Goal: Task Accomplishment & Management: Complete application form

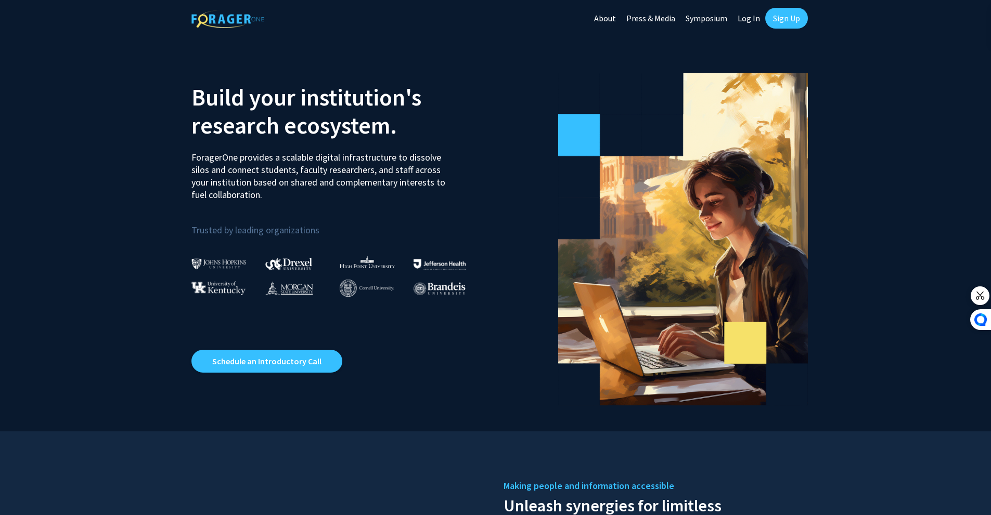
click at [785, 15] on link "Sign Up" at bounding box center [786, 18] width 43 height 21
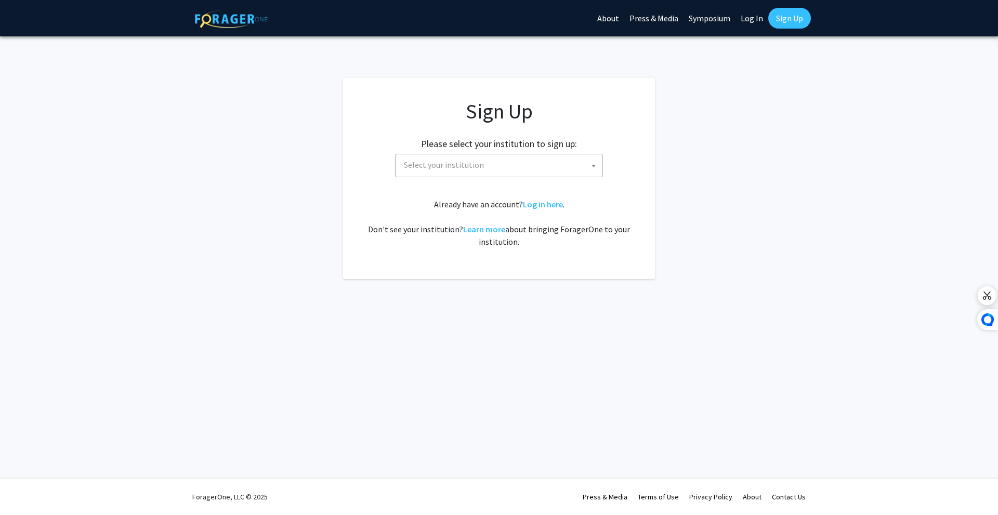
click at [531, 178] on div "Sign Up Please select your institution to sign up: [GEOGRAPHIC_DATA] [GEOGRAPHI…" at bounding box center [499, 173] width 270 height 149
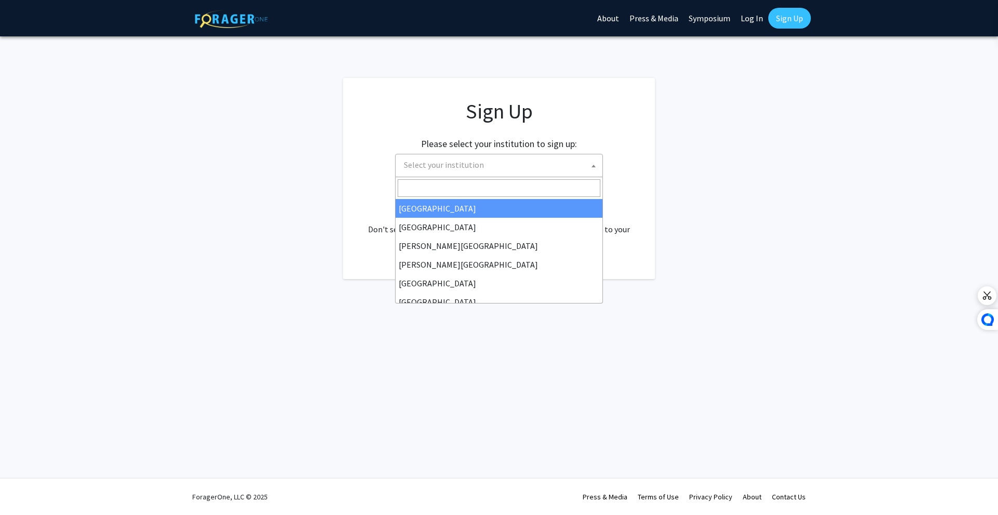
click at [522, 168] on span "Select your institution" at bounding box center [501, 164] width 203 height 21
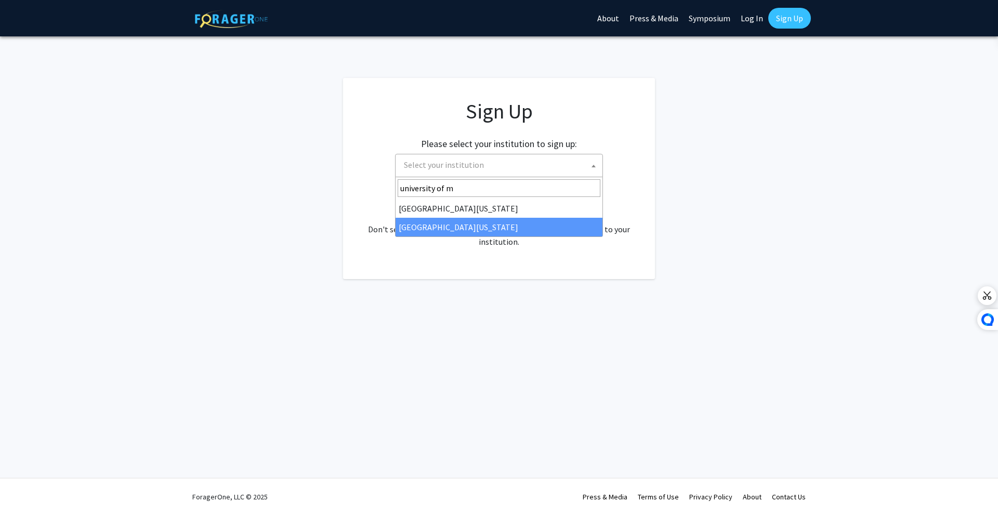
type input "university of m"
select select "33"
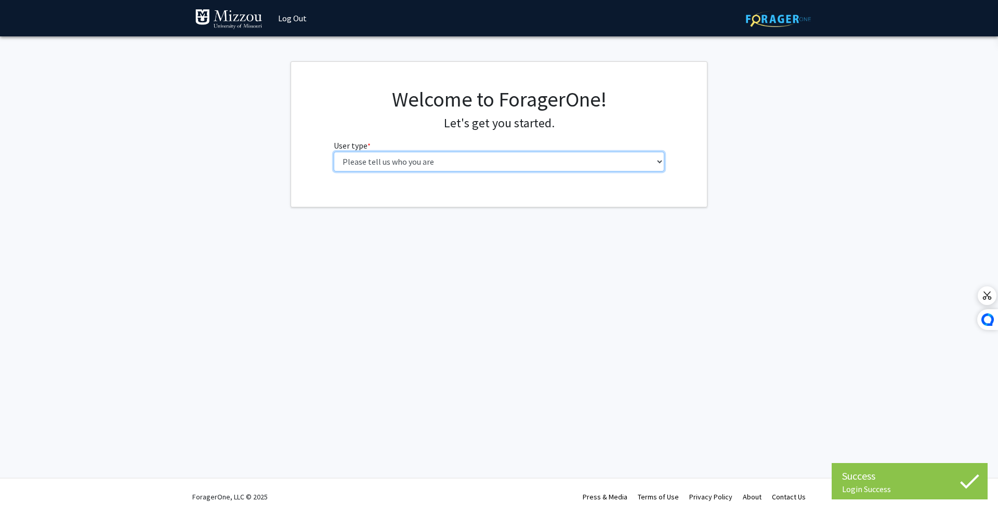
click at [458, 168] on select "Please tell us who you are Undergraduate Student Master's Student Doctoral Cand…" at bounding box center [499, 162] width 331 height 20
select select "1: undergrad"
click at [334, 152] on select "Please tell us who you are Undergraduate Student Master's Student Doctoral Cand…" at bounding box center [499, 162] width 331 height 20
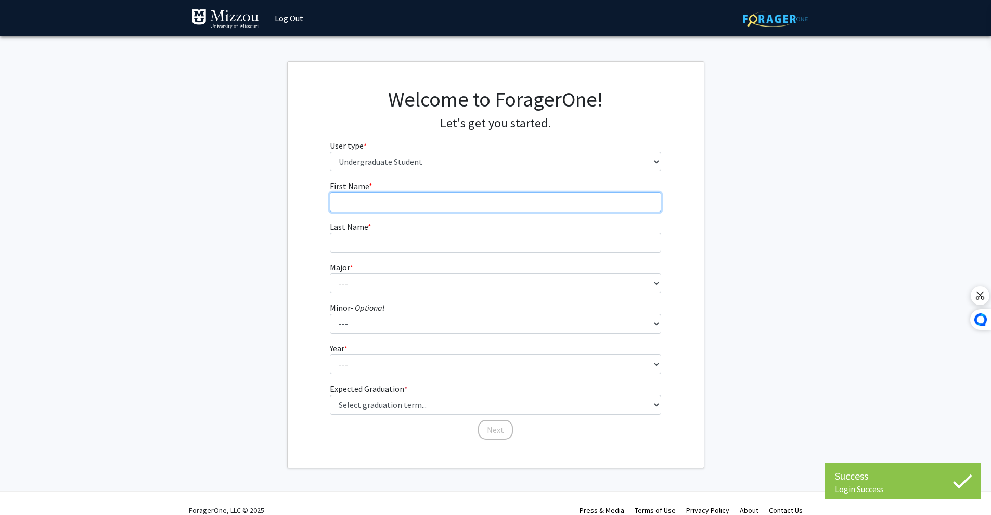
click at [398, 197] on input "First Name * required" at bounding box center [495, 202] width 331 height 20
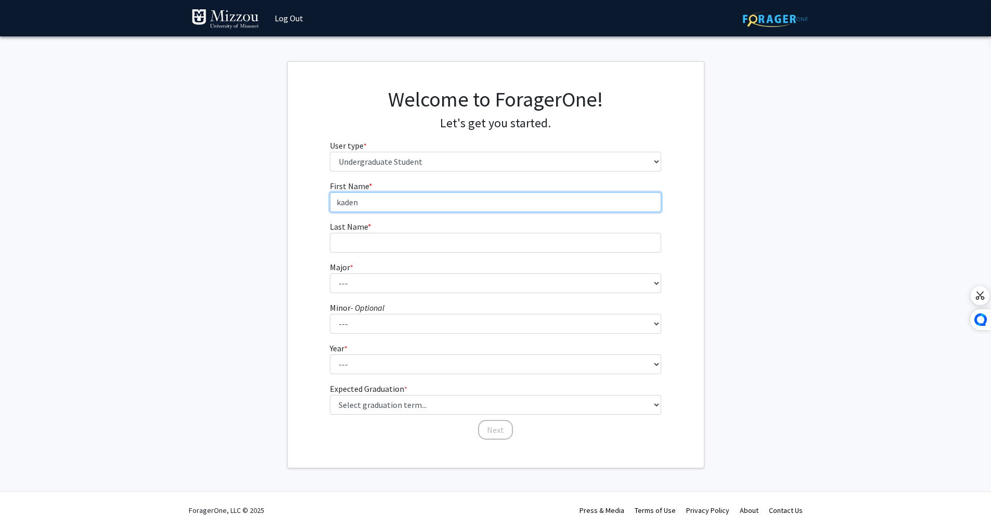
click at [414, 215] on form "First Name * required kaden Last Name * required Major * required --- Agribusin…" at bounding box center [495, 305] width 331 height 251
type input "kaden"
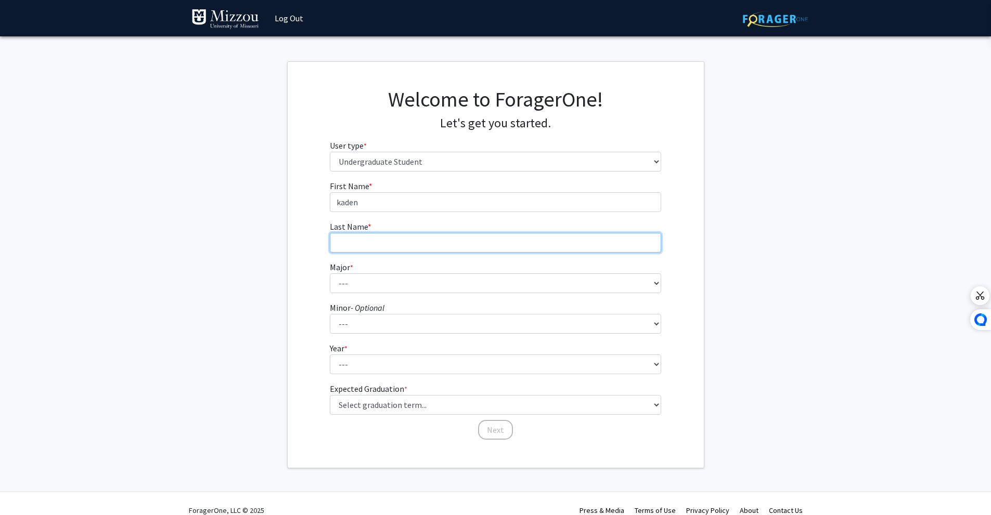
click at [355, 243] on input "Last Name * required" at bounding box center [495, 243] width 331 height 20
type input "burch"
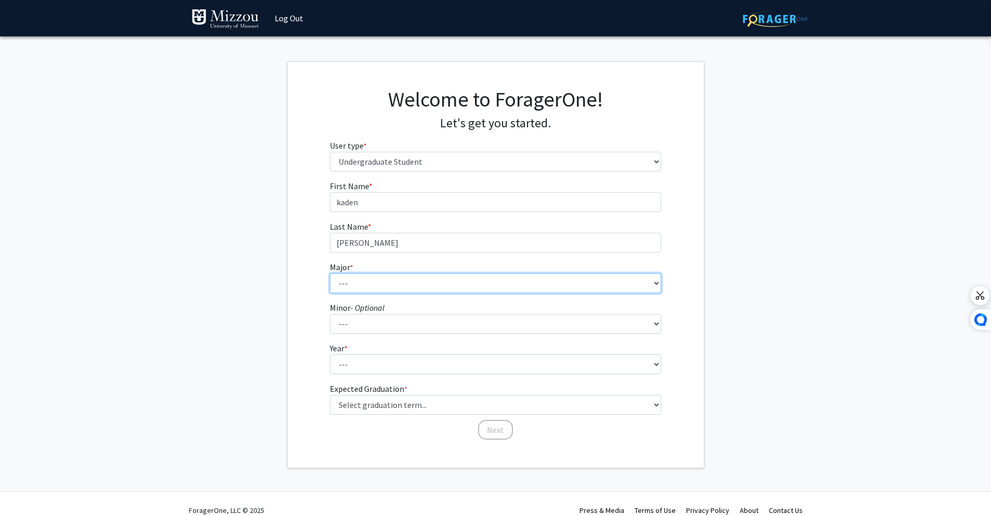
click at [377, 276] on select "--- Agribusiness Management Agricultural Education Agricultural Education: Comm…" at bounding box center [495, 284] width 331 height 20
click at [330, 274] on select "--- Agribusiness Management Agricultural Education Agricultural Education: Comm…" at bounding box center [495, 284] width 331 height 20
click at [400, 290] on select "--- Agribusiness Management Agricultural Education Agricultural Education: Comm…" at bounding box center [495, 284] width 331 height 20
select select "135: 2628"
click at [330, 274] on select "--- Agribusiness Management Agricultural Education Agricultural Education: Comm…" at bounding box center [495, 284] width 331 height 20
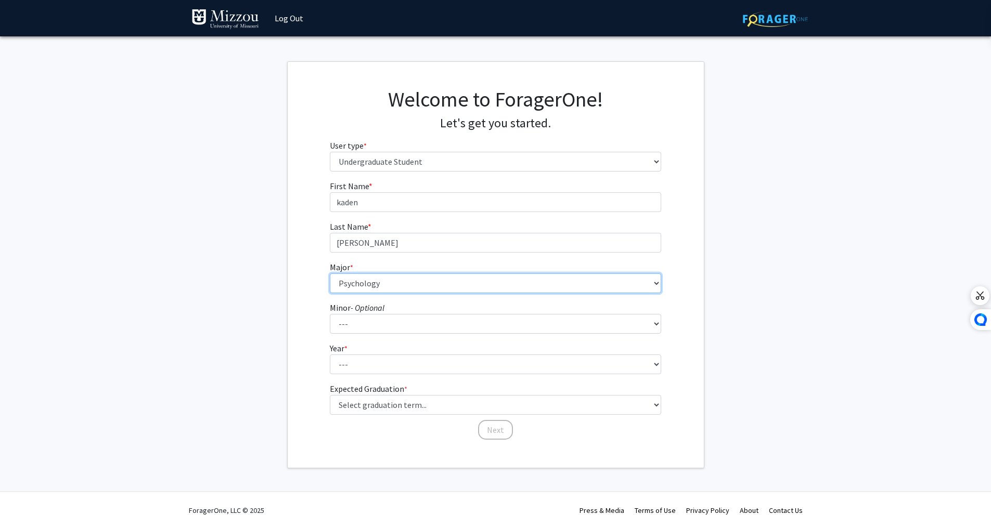
scroll to position [14, 0]
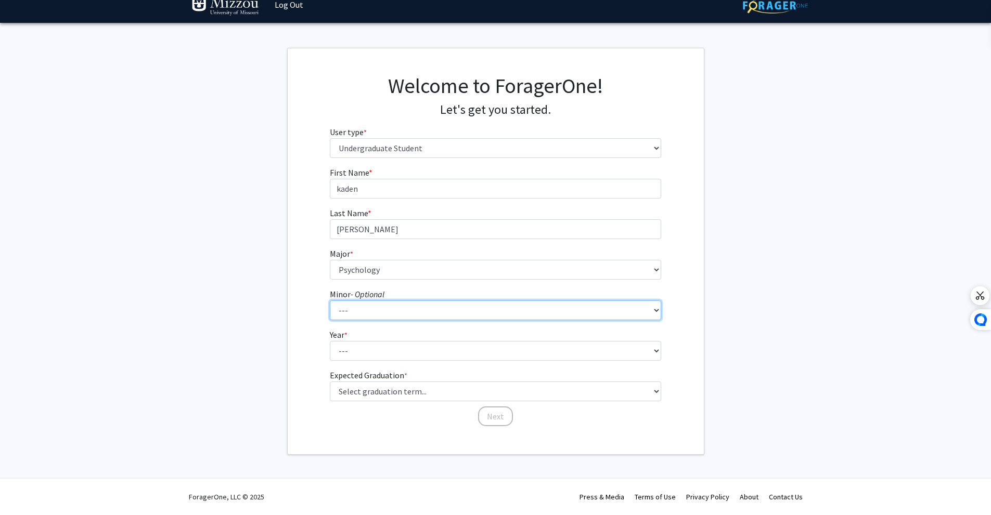
click at [379, 310] on select "--- Accountancy Aerospace Engineering Aerospace Studies Agribusiness Management…" at bounding box center [495, 311] width 331 height 20
select select "82: 2038"
click at [330, 301] on select "--- Accountancy Aerospace Engineering Aerospace Studies Agribusiness Management…" at bounding box center [495, 311] width 331 height 20
drag, startPoint x: 366, startPoint y: 339, endPoint x: 370, endPoint y: 355, distance: 16.1
click at [366, 340] on fg-select "Year * required --- First-year Sophomore Junior Senior Postbaccalaureate Certif…" at bounding box center [495, 345] width 331 height 32
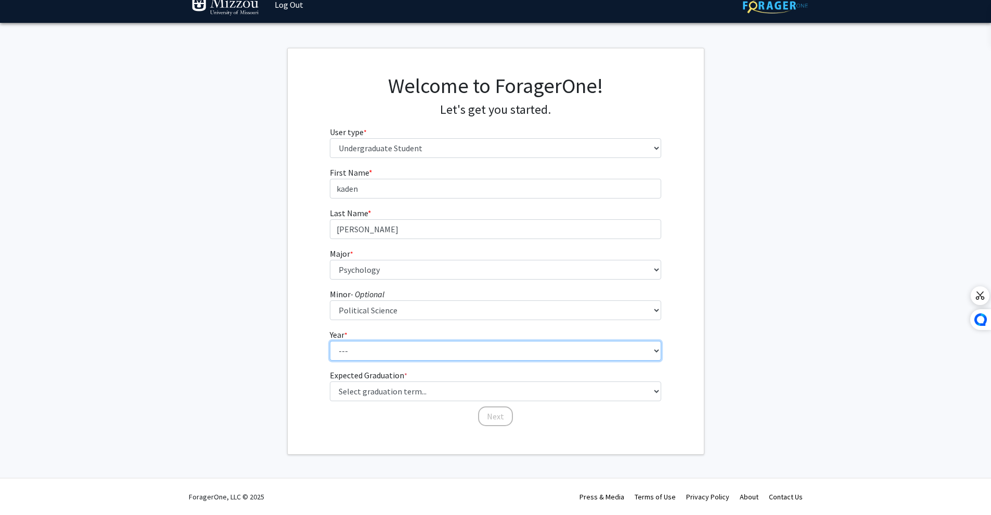
click at [370, 355] on select "--- First-year Sophomore Junior Senior Postbaccalaureate Certificate" at bounding box center [495, 351] width 331 height 20
select select "1: first-year"
click at [330, 341] on select "--- First-year Sophomore Junior Senior Postbaccalaureate Certificate" at bounding box center [495, 351] width 331 height 20
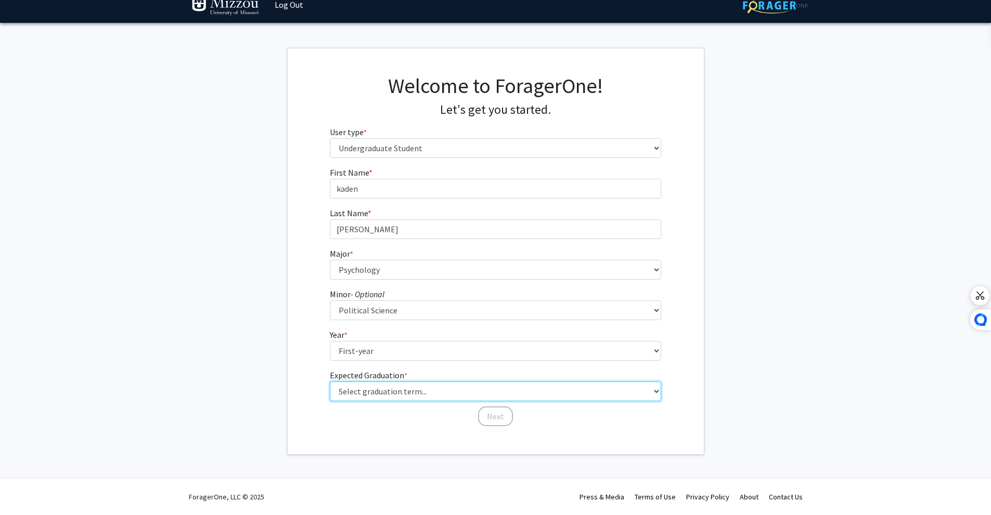
click at [385, 396] on select "Select graduation term... Spring 2025 Summer 2025 Fall 2025 Winter 2025 Spring …" at bounding box center [495, 392] width 331 height 20
select select "18: summer_2029"
click at [330, 382] on select "Select graduation term... Spring 2025 Summer 2025 Fall 2025 Winter 2025 Spring …" at bounding box center [495, 392] width 331 height 20
click at [493, 410] on button "Next" at bounding box center [495, 417] width 35 height 20
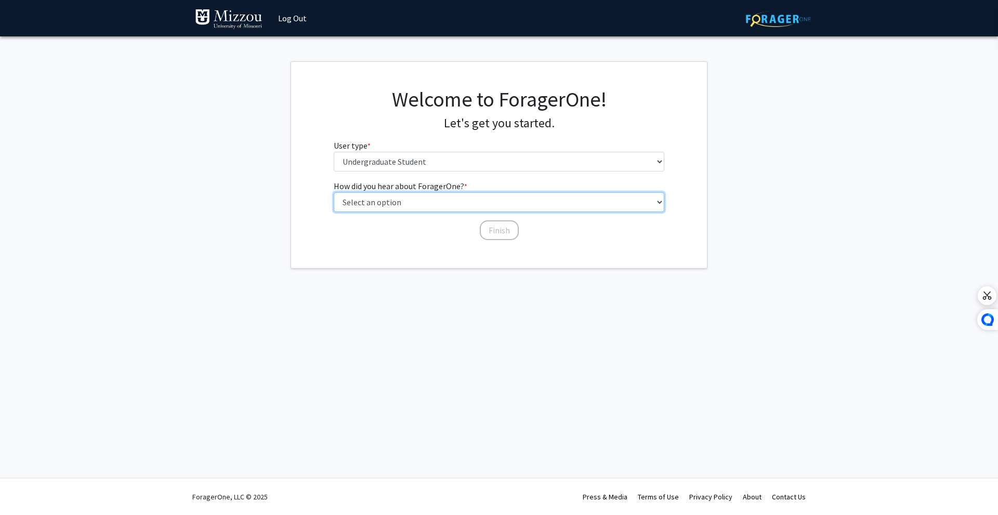
click at [408, 204] on select "Select an option Peer/student recommendation Faculty/staff recommendation Unive…" at bounding box center [499, 202] width 331 height 20
select select "3: university_website"
click at [334, 192] on select "Select an option Peer/student recommendation Faculty/staff recommendation Unive…" at bounding box center [499, 202] width 331 height 20
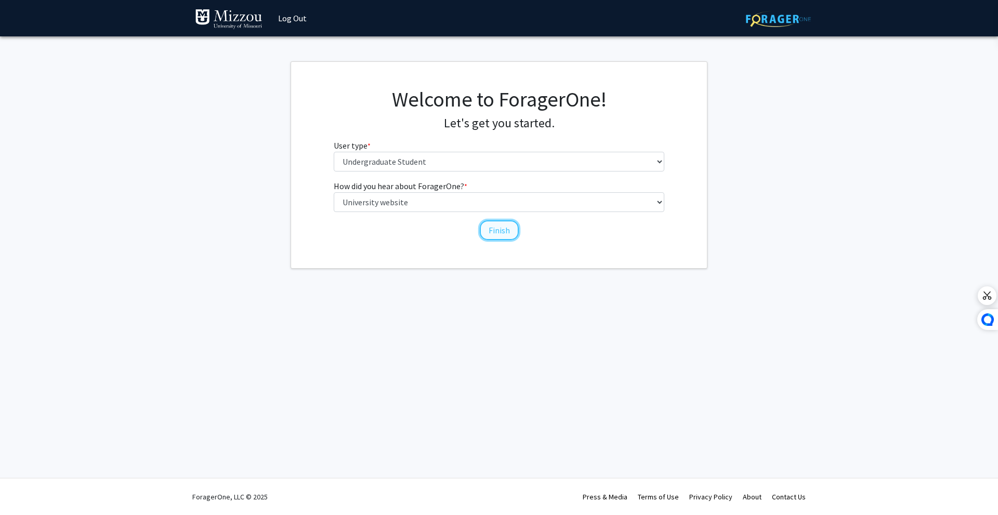
click at [497, 239] on button "Finish" at bounding box center [499, 230] width 39 height 20
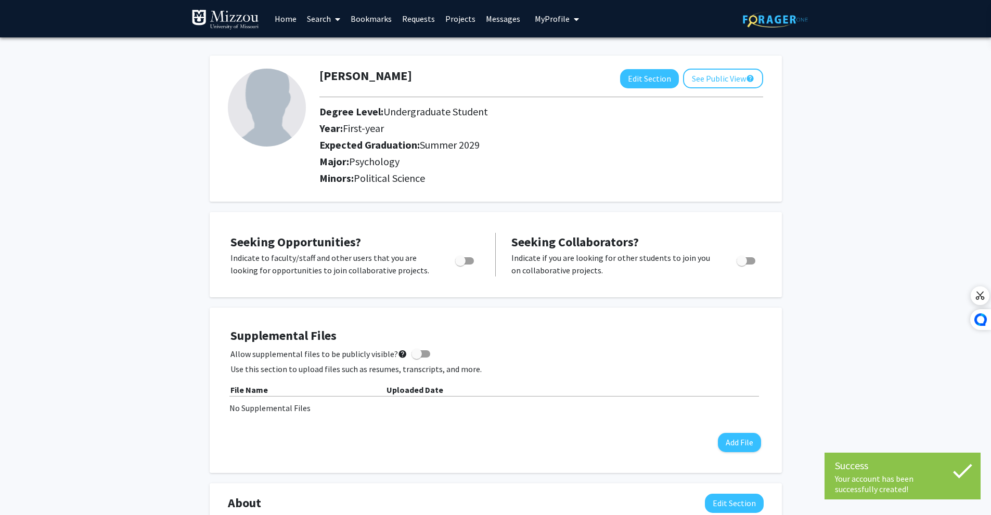
scroll to position [52, 0]
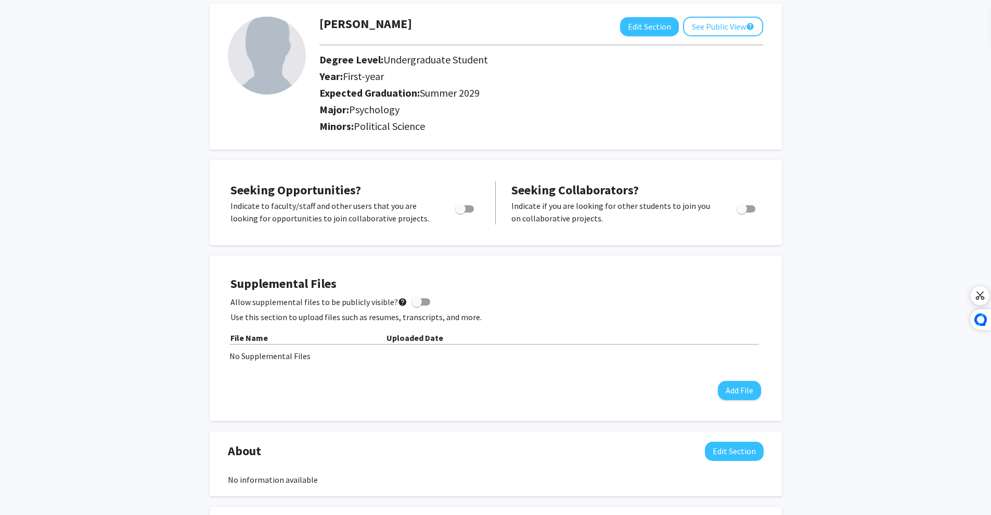
click at [468, 215] on div at bounding box center [465, 212] width 44 height 25
click at [460, 205] on span "Toggle" at bounding box center [460, 209] width 10 height 10
click at [460, 213] on input "Are you actively seeking opportunities?" at bounding box center [460, 213] width 1 height 1
checkbox input "true"
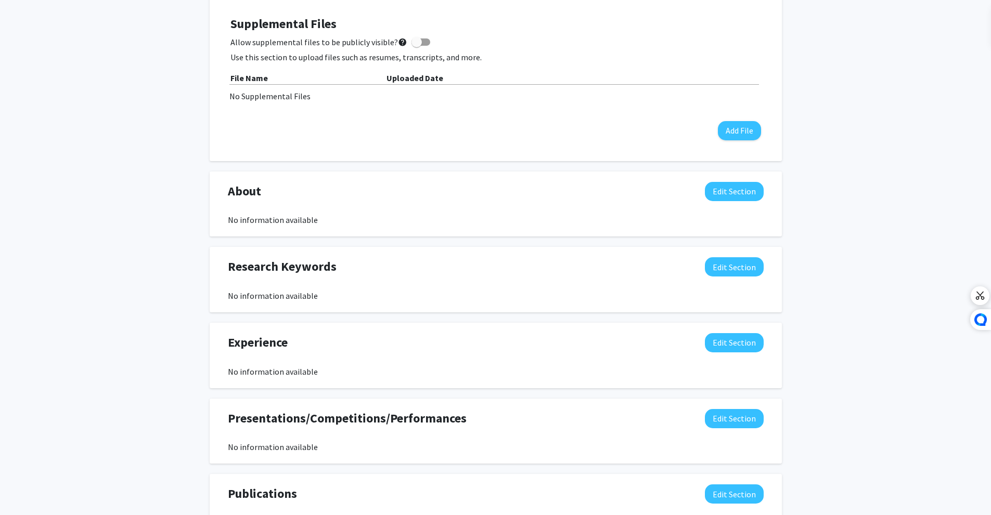
scroll to position [477, 0]
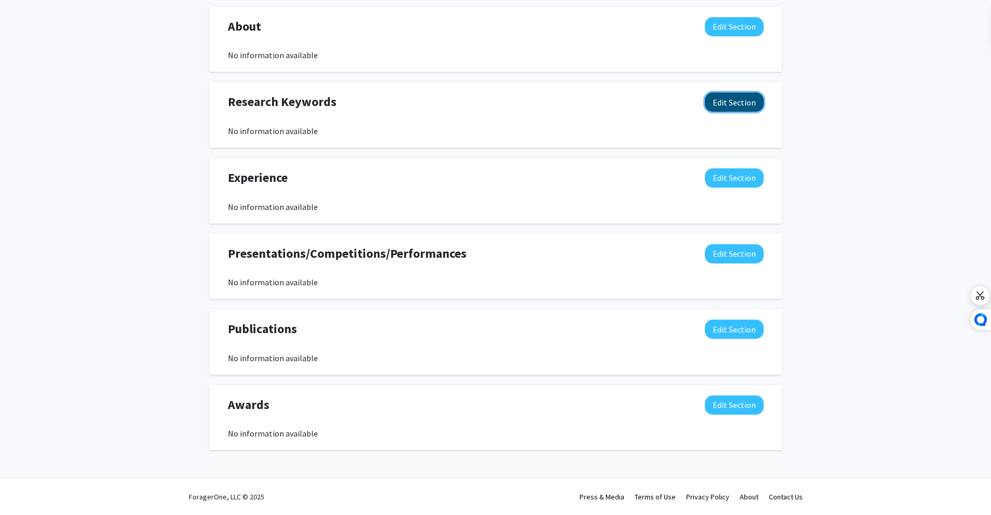
click at [722, 105] on button "Edit Section" at bounding box center [734, 102] width 59 height 19
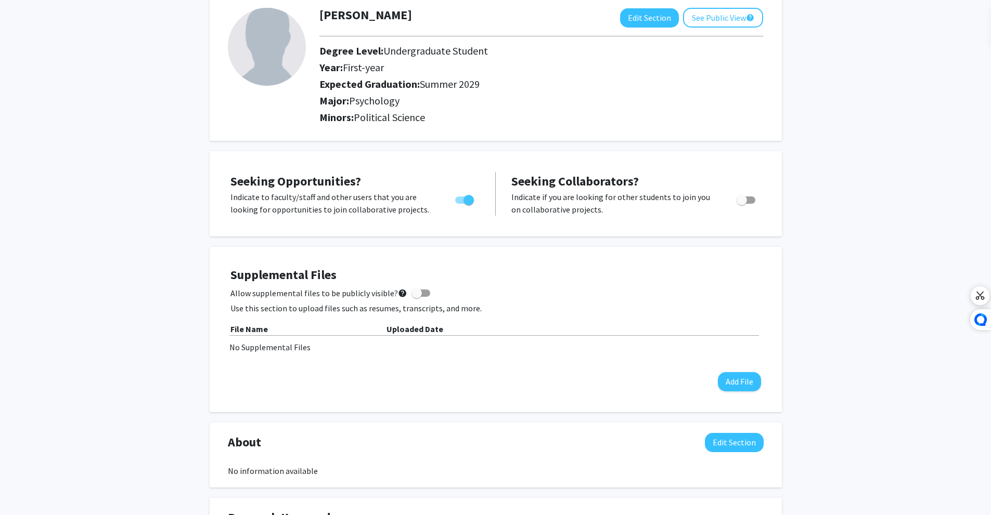
scroll to position [0, 0]
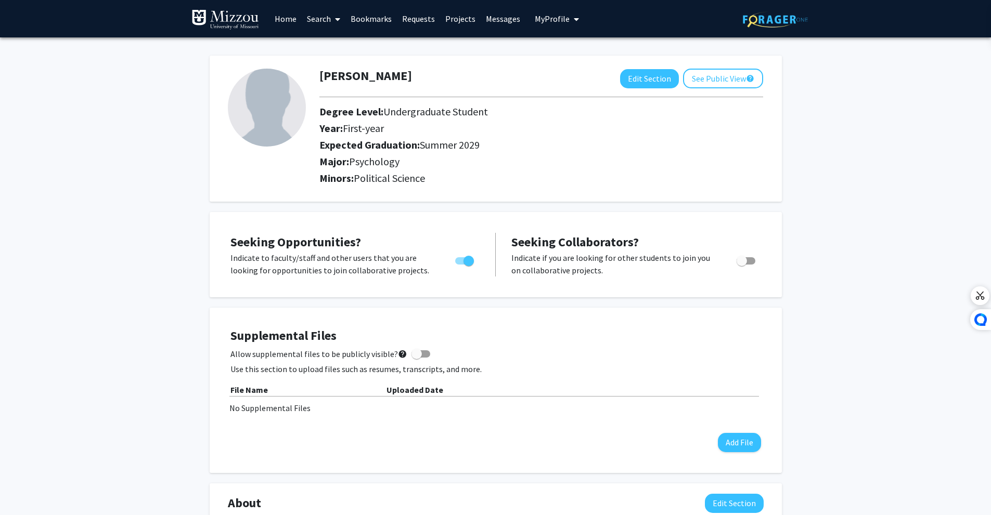
click at [277, 24] on link "Home" at bounding box center [285, 19] width 32 height 36
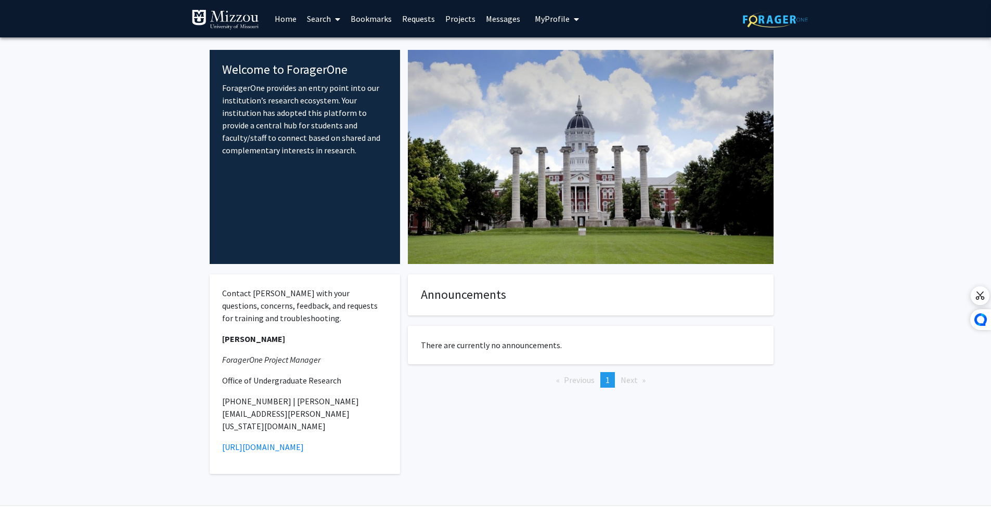
click at [471, 15] on link "Projects" at bounding box center [460, 19] width 41 height 36
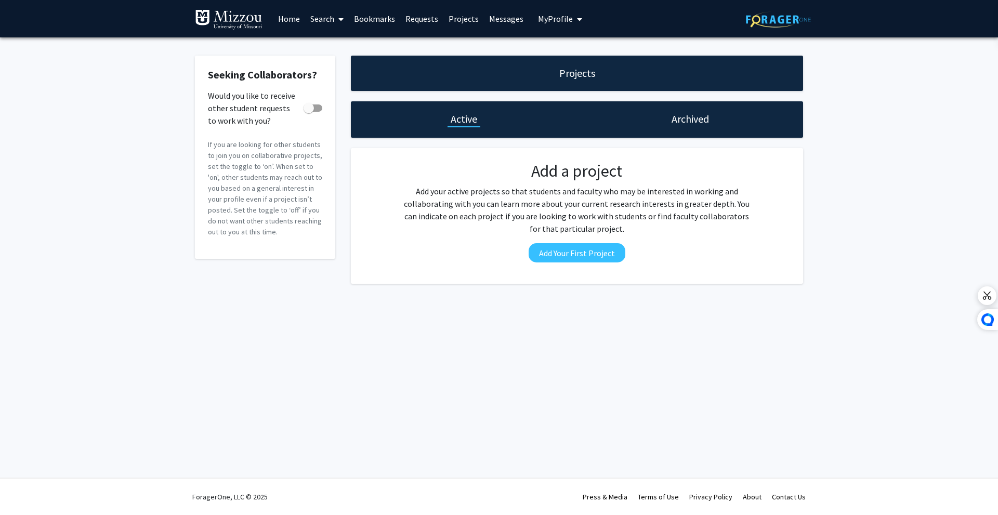
click at [312, 21] on link "Search" at bounding box center [327, 19] width 44 height 36
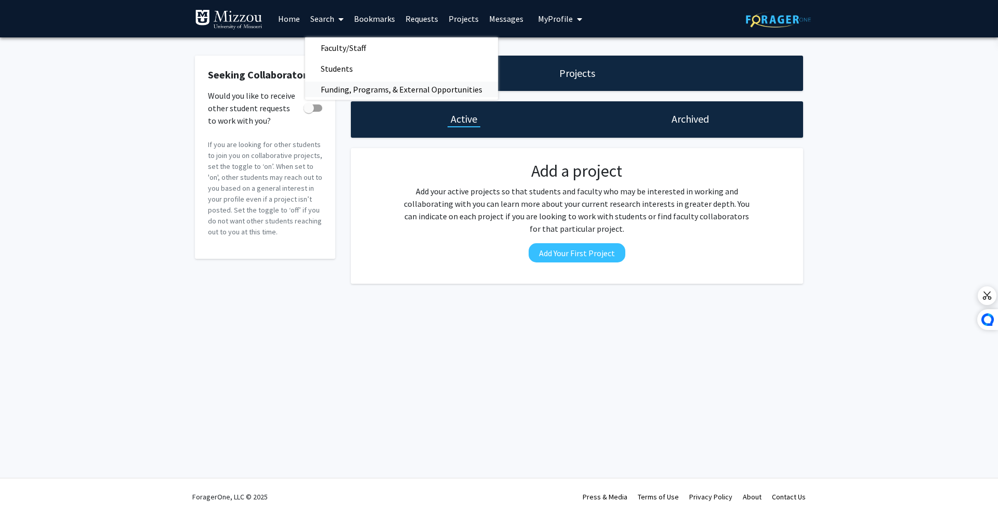
click at [353, 86] on span "Funding, Programs, & External Opportunities" at bounding box center [401, 89] width 193 height 21
